Goal: Task Accomplishment & Management: Manage account settings

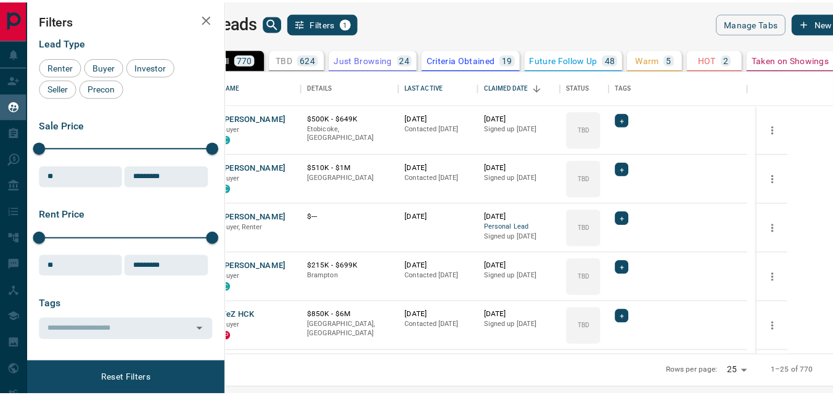
scroll to position [275, 600]
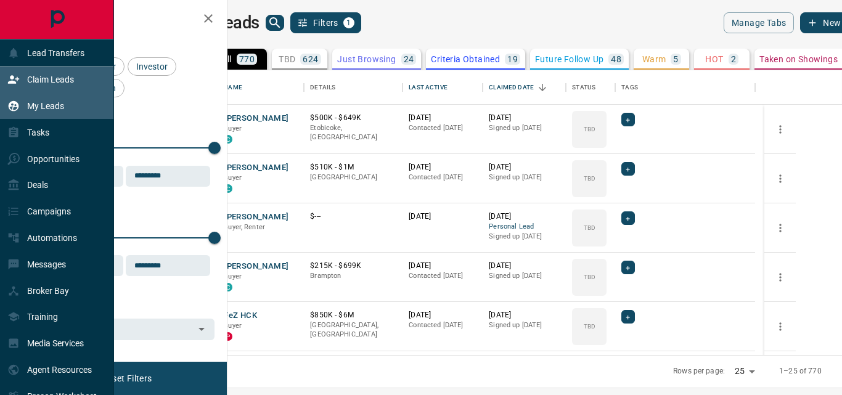
click at [44, 81] on p "Claim Leads" at bounding box center [50, 80] width 47 height 10
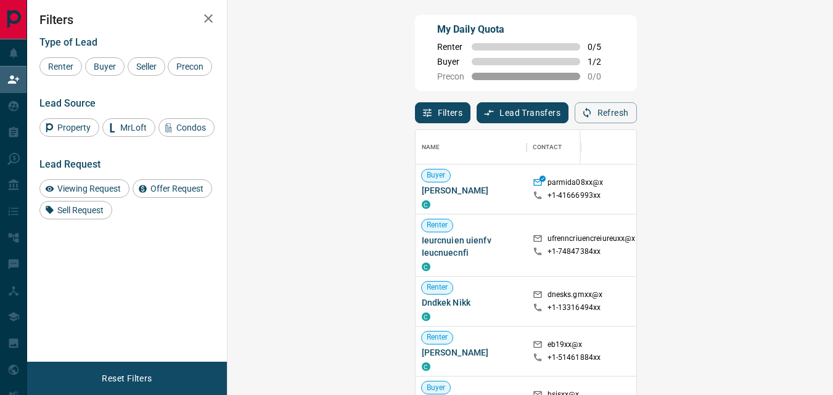
scroll to position [287, 569]
click at [107, 65] on span "Buyer" at bounding box center [104, 67] width 31 height 10
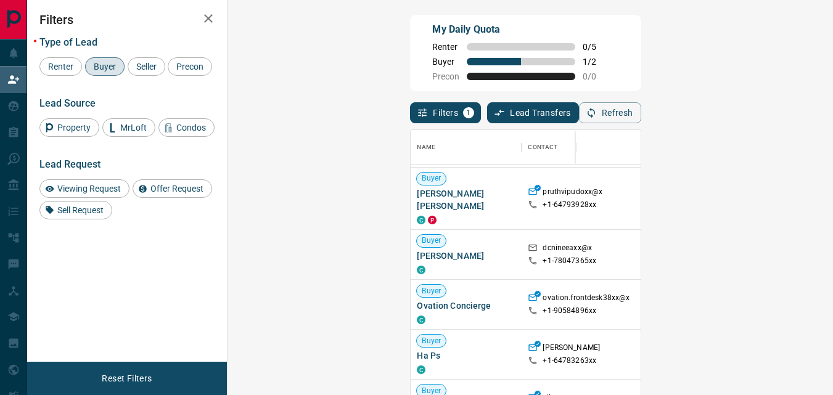
scroll to position [0, 0]
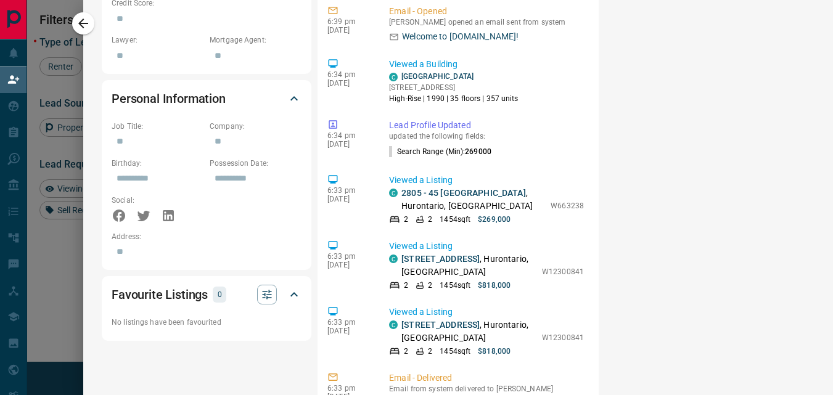
scroll to position [703, 0]
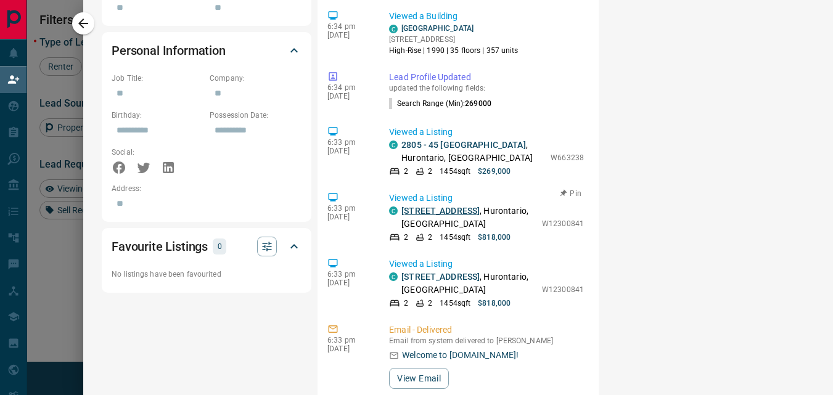
click at [446, 206] on link "[STREET_ADDRESS]" at bounding box center [440, 211] width 78 height 10
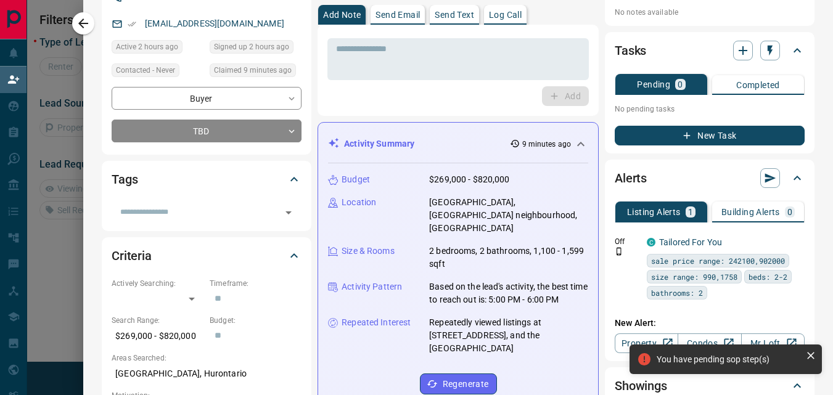
scroll to position [0, 0]
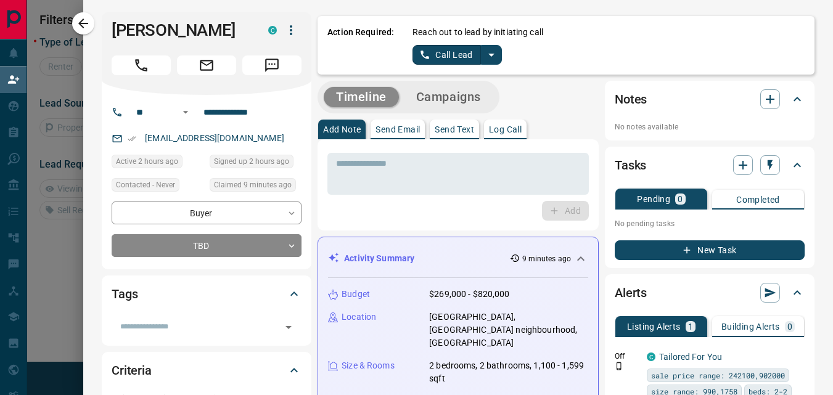
click at [484, 52] on icon "split button" at bounding box center [491, 54] width 15 height 15
click at [446, 97] on li "Log Manual Call" at bounding box center [456, 97] width 75 height 18
click at [497, 134] on button "Log Call" at bounding box center [505, 130] width 43 height 20
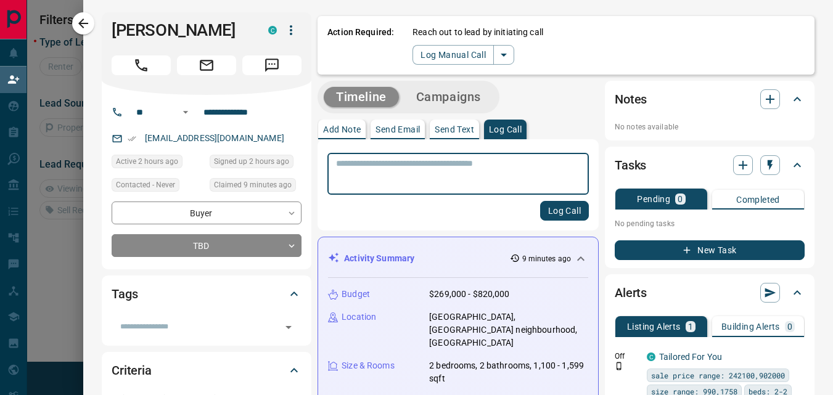
click at [408, 160] on textarea at bounding box center [458, 173] width 244 height 31
type textarea "*********"
click at [555, 211] on button "Log Call" at bounding box center [564, 211] width 49 height 20
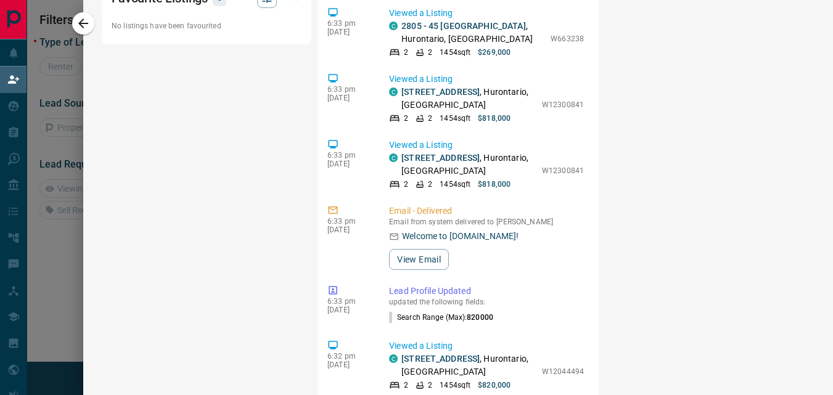
scroll to position [954, 0]
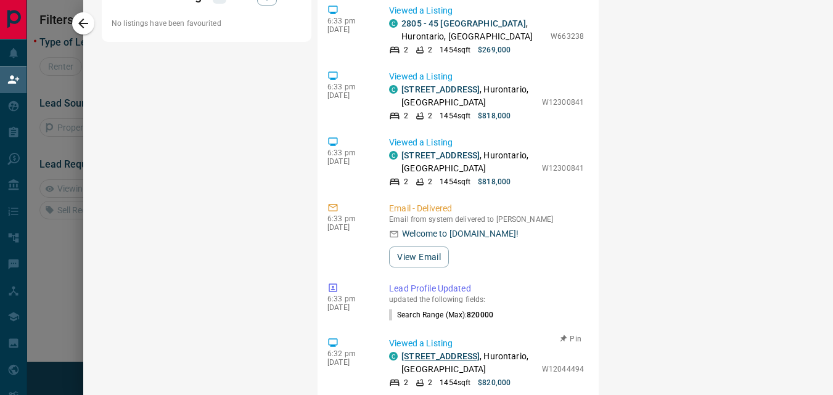
click at [430, 351] on link "[STREET_ADDRESS]" at bounding box center [440, 356] width 78 height 10
